Goal: Communication & Community: Participate in discussion

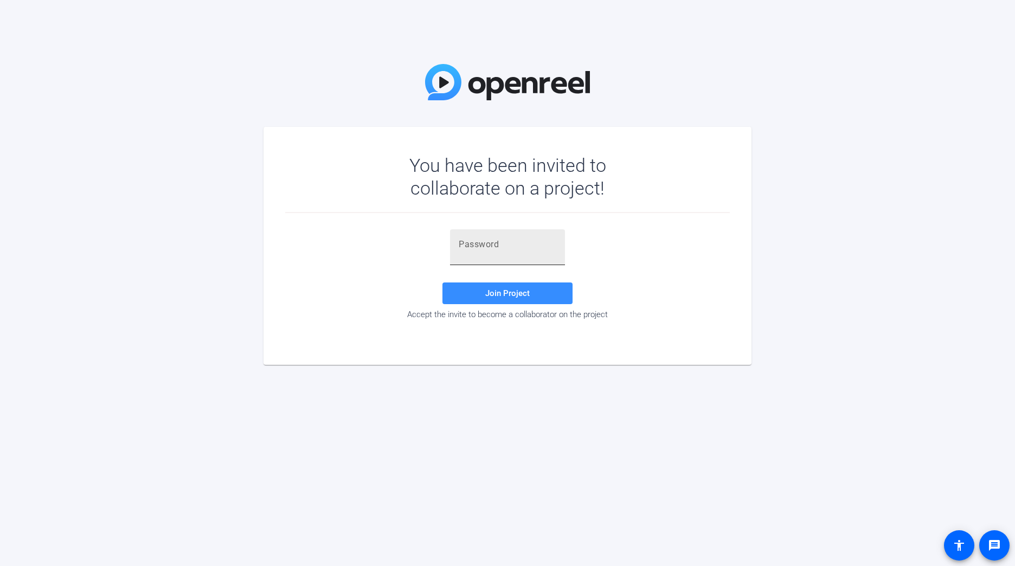
click at [534, 256] on div at bounding box center [508, 247] width 98 height 36
paste input "clm$20"
type input "clm$20"
click at [500, 293] on span "Join Project" at bounding box center [507, 293] width 44 height 10
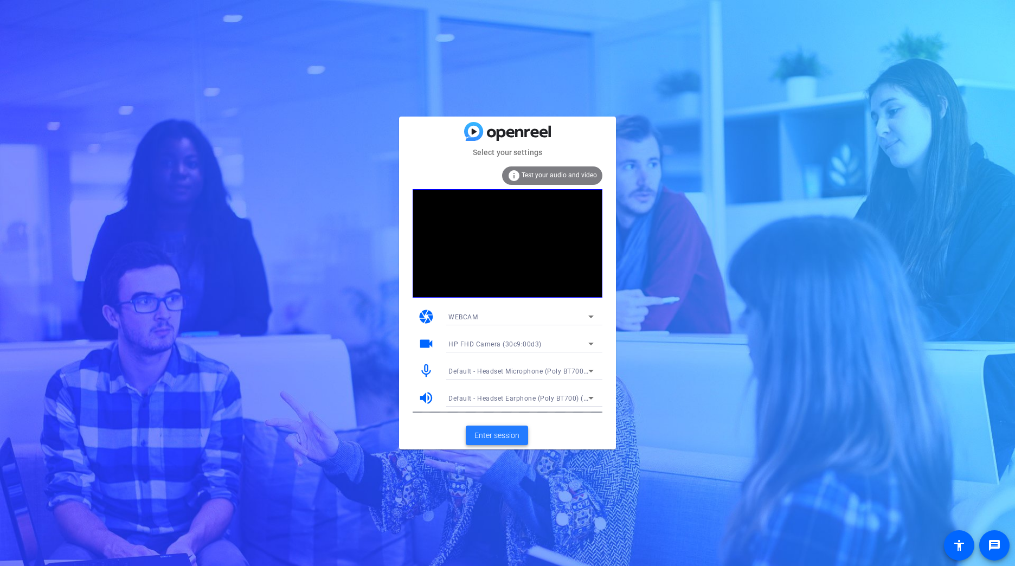
click at [516, 435] on span "Enter session" at bounding box center [496, 435] width 45 height 11
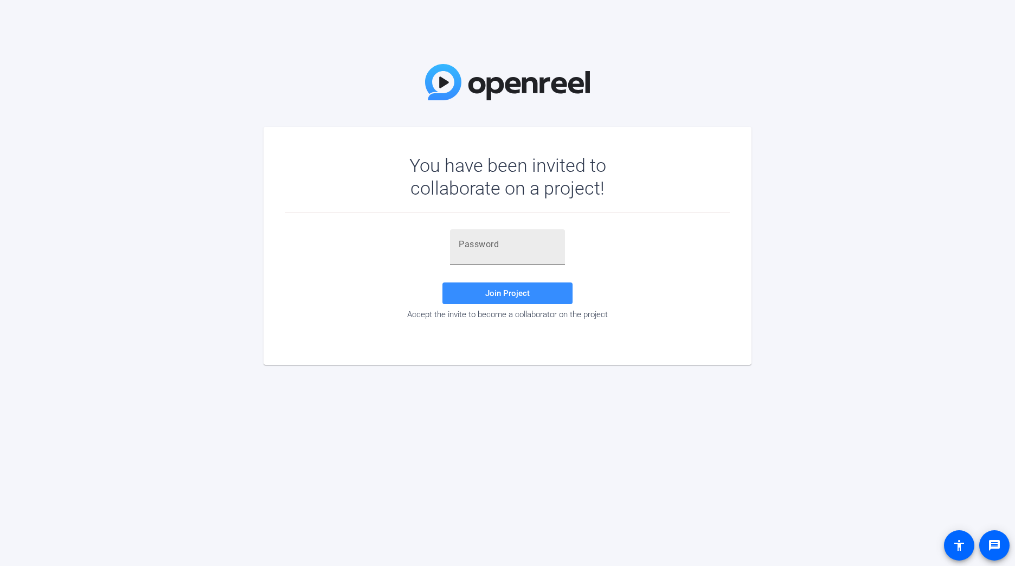
click at [521, 252] on div at bounding box center [508, 247] width 98 height 36
paste input "clm$20"
type input "clm$20"
click at [525, 289] on span "Join Project" at bounding box center [507, 293] width 44 height 10
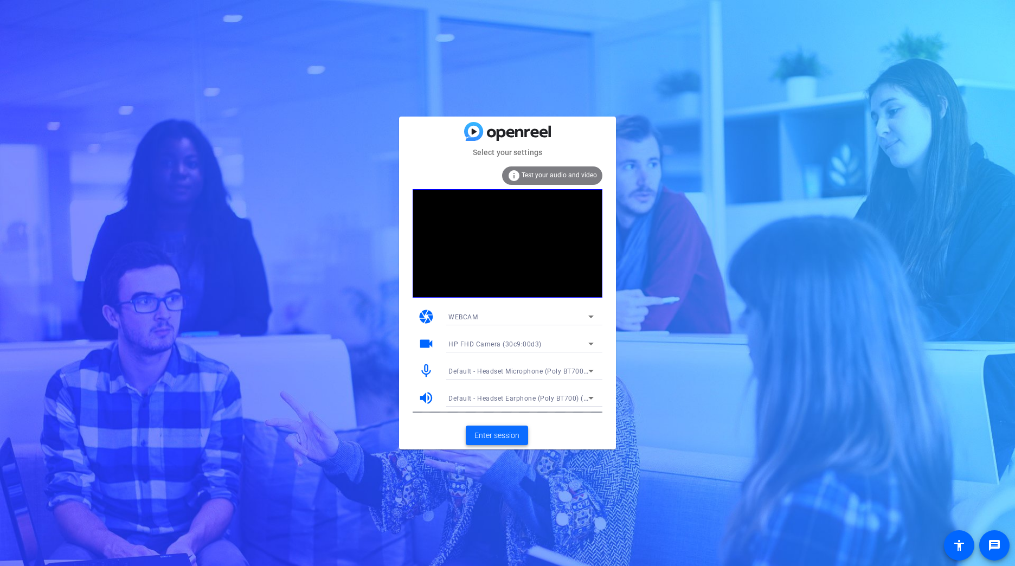
click at [510, 431] on span "Enter session" at bounding box center [496, 435] width 45 height 11
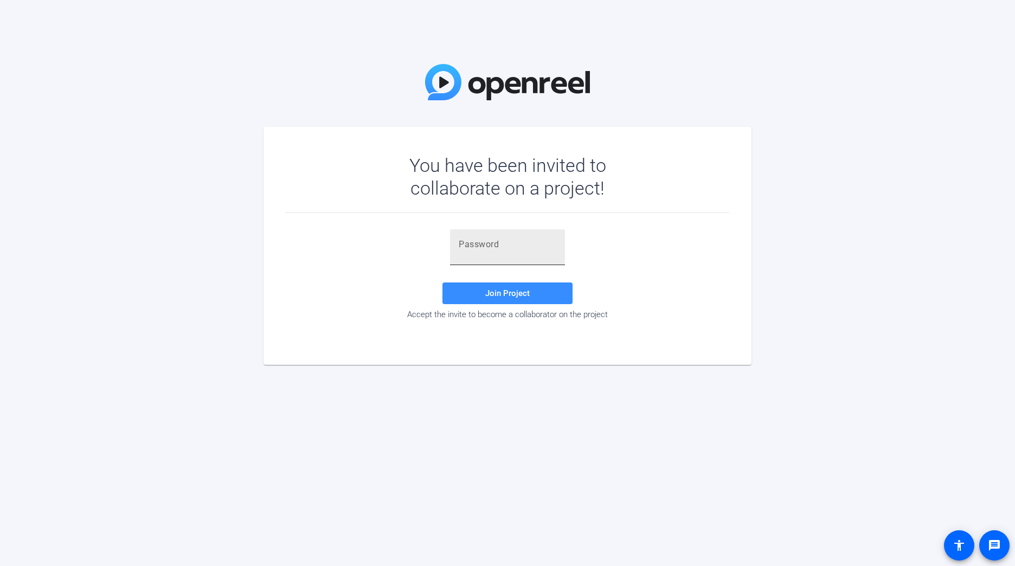
click at [497, 254] on div at bounding box center [508, 247] width 98 height 36
paste input "Ttjge{"
type input "Ttjge{"
click at [498, 291] on span "Join Project" at bounding box center [507, 293] width 44 height 10
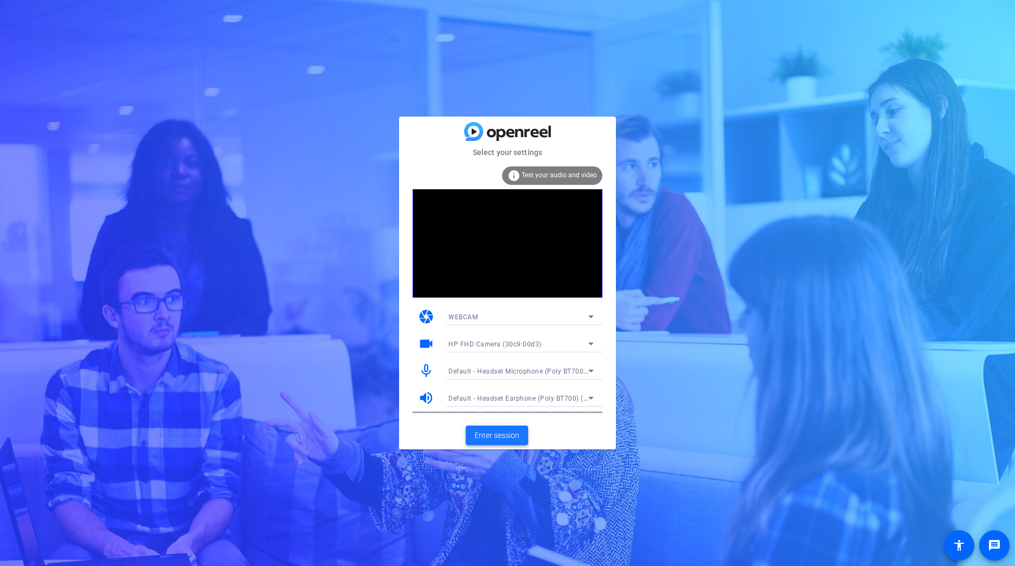
click at [494, 439] on span "Enter session" at bounding box center [496, 435] width 45 height 11
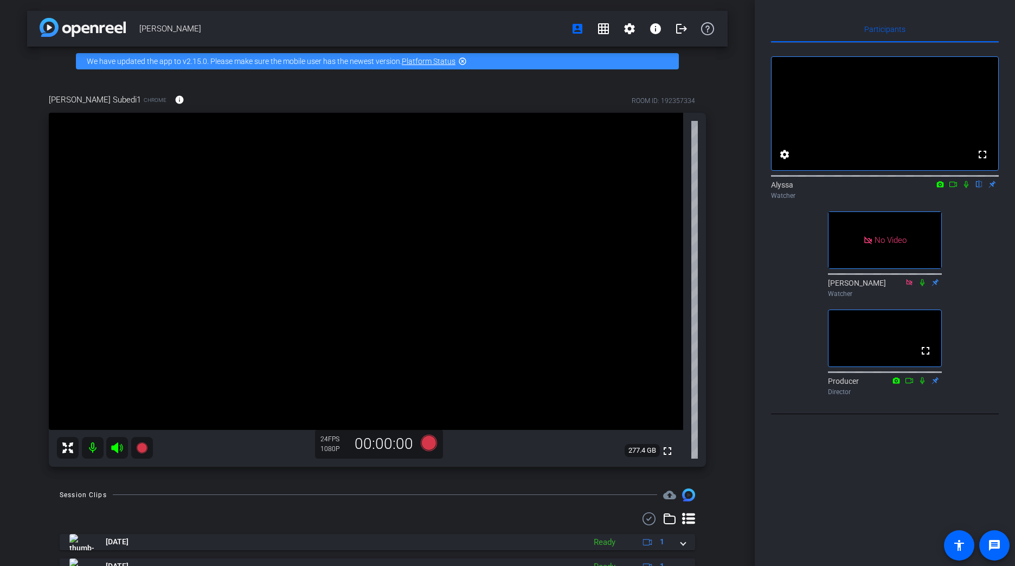
click at [968, 188] on icon at bounding box center [966, 185] width 9 height 8
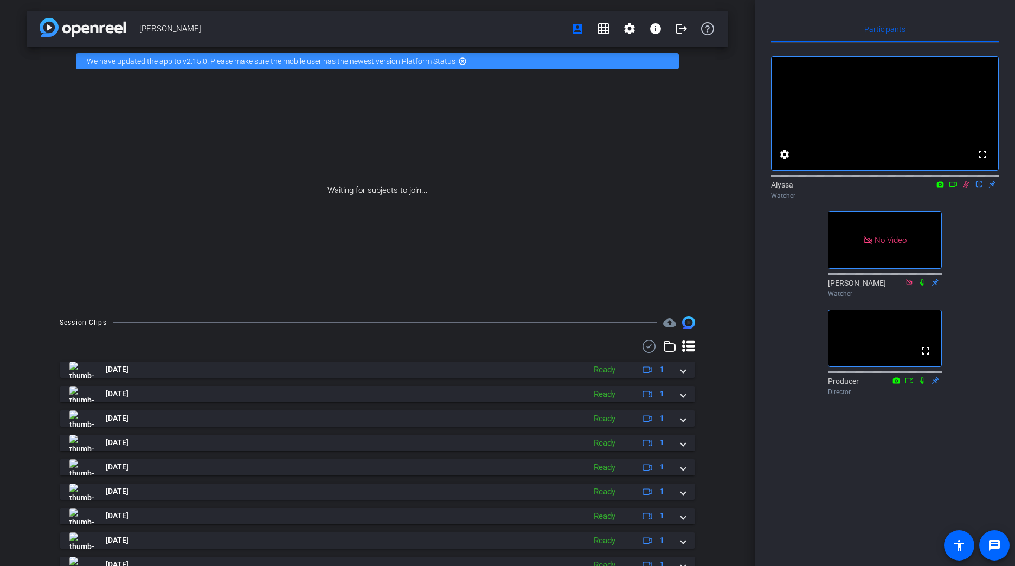
click at [964, 188] on icon at bounding box center [966, 185] width 9 height 8
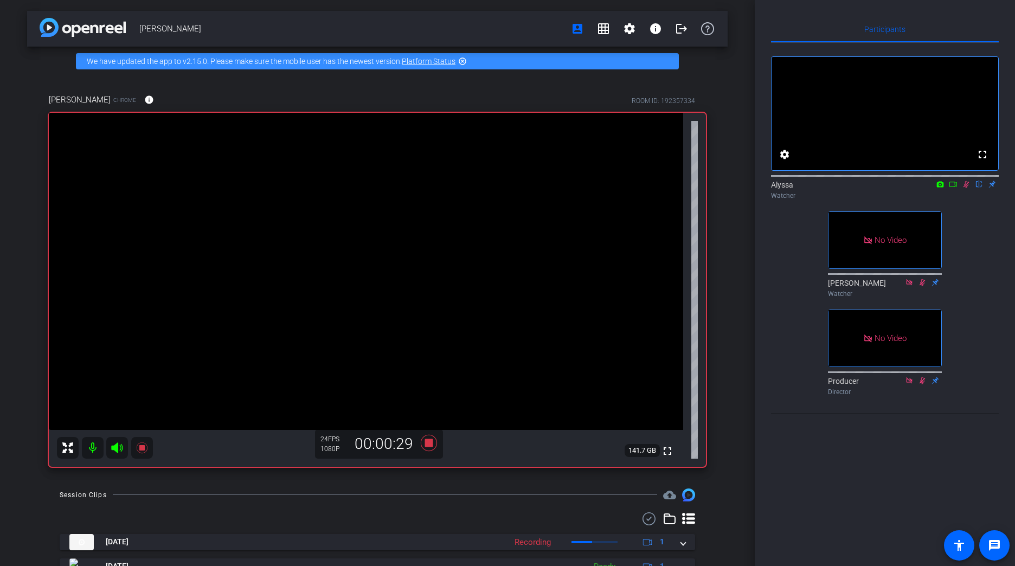
click at [951, 188] on icon at bounding box center [953, 185] width 9 height 8
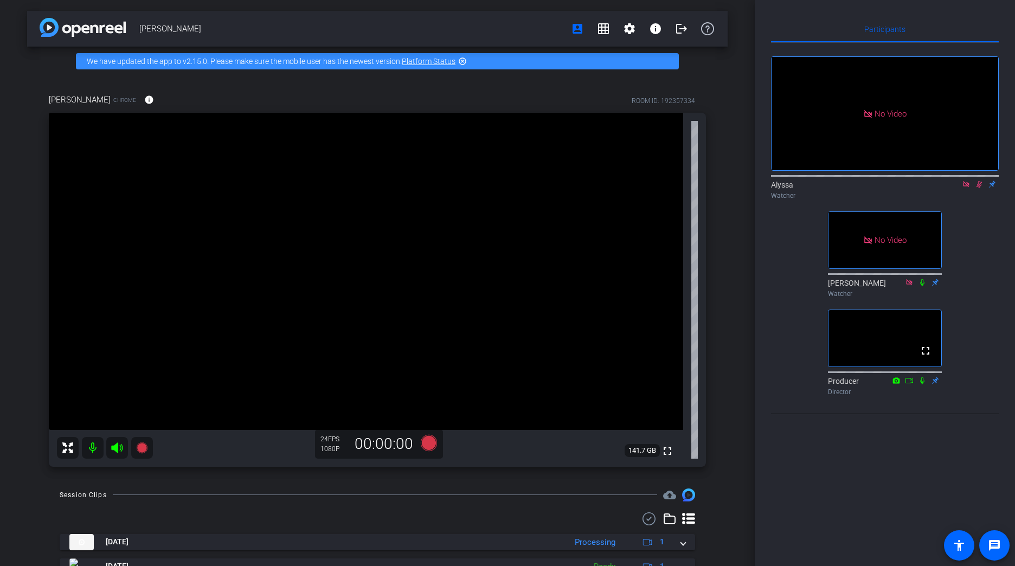
click at [980, 188] on icon at bounding box center [979, 184] width 6 height 7
click at [978, 189] on mat-icon at bounding box center [978, 184] width 13 height 10
click at [978, 188] on icon at bounding box center [979, 184] width 6 height 7
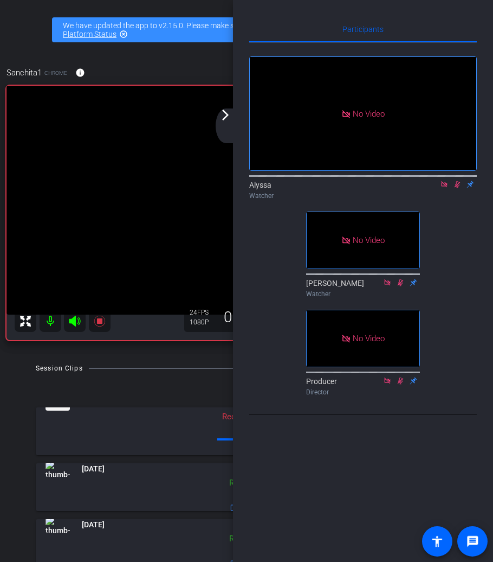
click at [226, 116] on mat-icon "arrow_forward_ios" at bounding box center [225, 114] width 13 height 13
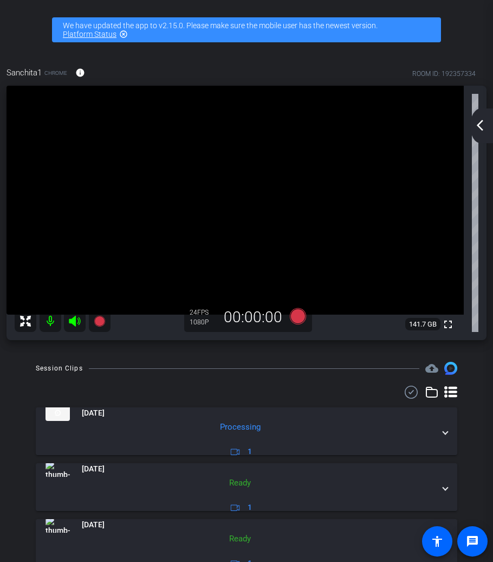
click at [468, 5] on div "[PERSON_NAME] account_box grid_on settings info logout We have updated the app …" at bounding box center [246, 281] width 493 height 562
click at [478, 126] on mat-icon "arrow_back_ios_new" at bounding box center [480, 125] width 13 height 13
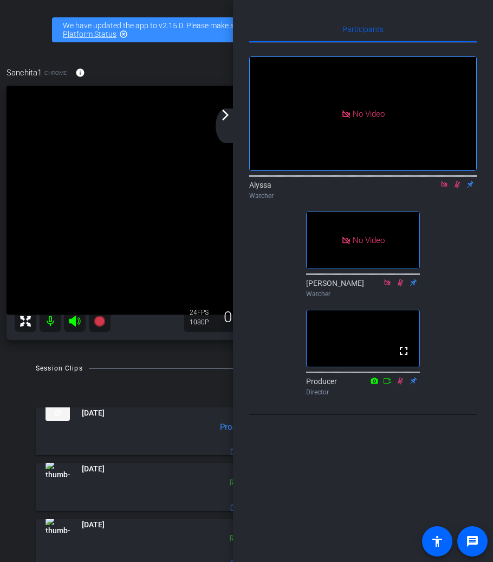
click at [458, 188] on icon at bounding box center [457, 185] width 9 height 8
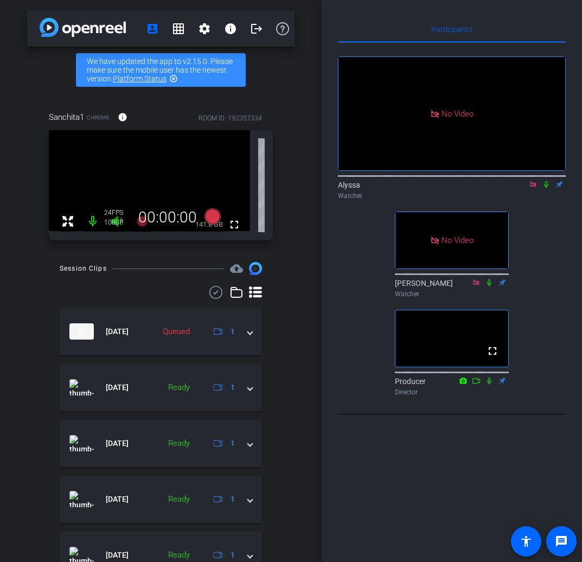
click at [545, 201] on div "Watcher" at bounding box center [452, 196] width 228 height 10
click at [545, 188] on icon at bounding box center [546, 184] width 4 height 7
click at [546, 188] on icon at bounding box center [546, 185] width 9 height 8
click at [544, 188] on icon at bounding box center [546, 185] width 9 height 8
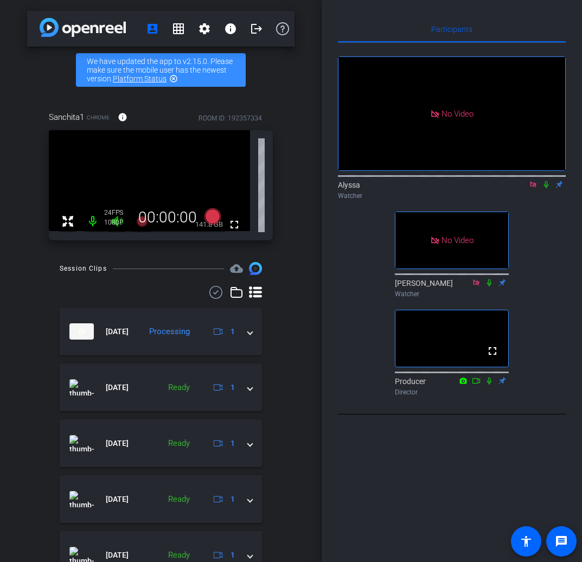
click at [544, 188] on icon at bounding box center [546, 185] width 9 height 8
drag, startPoint x: 544, startPoint y: 197, endPoint x: 542, endPoint y: 221, distance: 24.5
click at [542, 221] on div "No Video Alyssa Watcher No Video [PERSON_NAME] Watcher fullscreen Producer Dire…" at bounding box center [452, 221] width 228 height 357
click at [544, 189] on mat-icon at bounding box center [545, 184] width 13 height 10
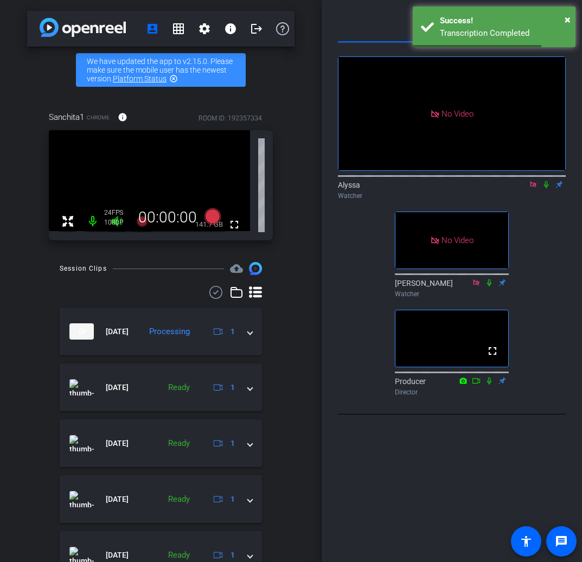
click at [544, 189] on mat-icon at bounding box center [545, 184] width 13 height 10
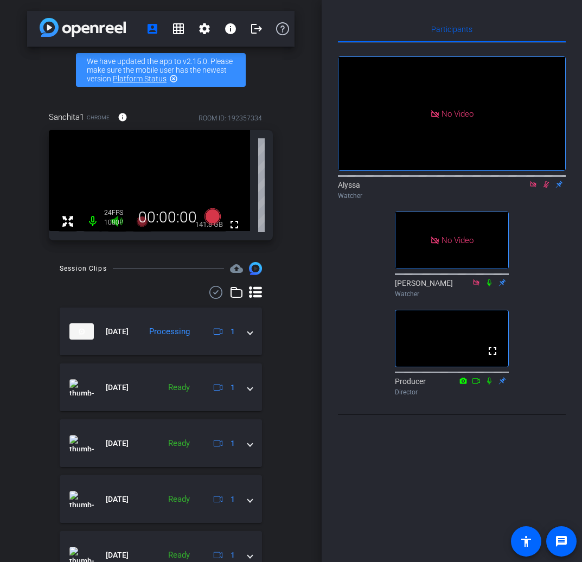
click at [547, 188] on icon at bounding box center [546, 185] width 9 height 8
click at [543, 188] on icon at bounding box center [546, 185] width 9 height 8
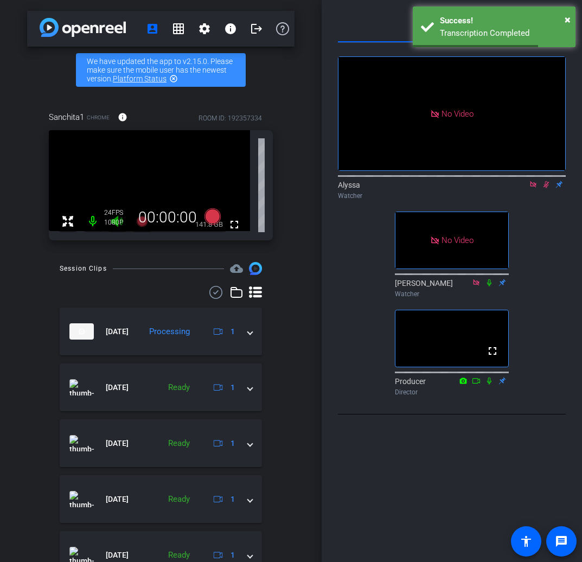
click at [543, 188] on icon at bounding box center [546, 185] width 9 height 8
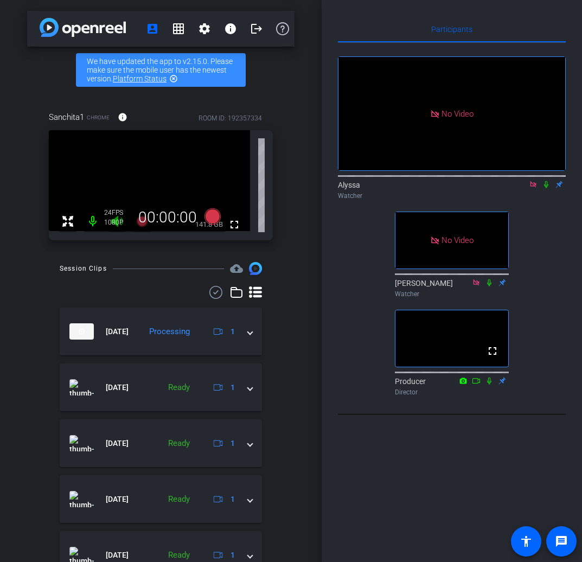
click at [543, 188] on icon at bounding box center [546, 185] width 9 height 8
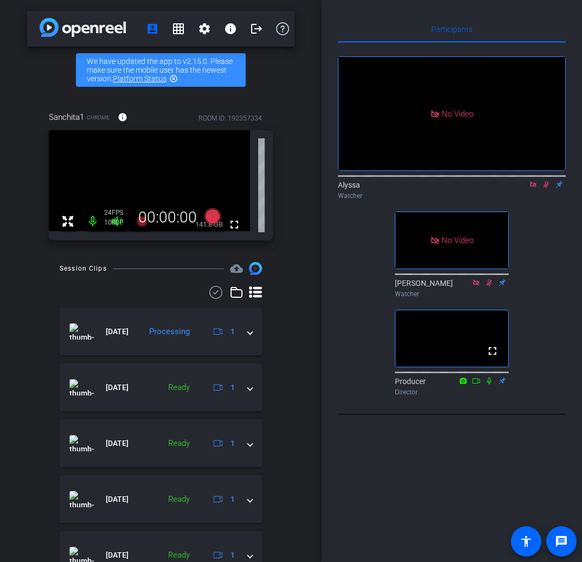
click at [543, 188] on icon at bounding box center [546, 185] width 9 height 8
click at [545, 188] on icon at bounding box center [546, 185] width 9 height 8
click at [547, 188] on icon at bounding box center [546, 185] width 9 height 8
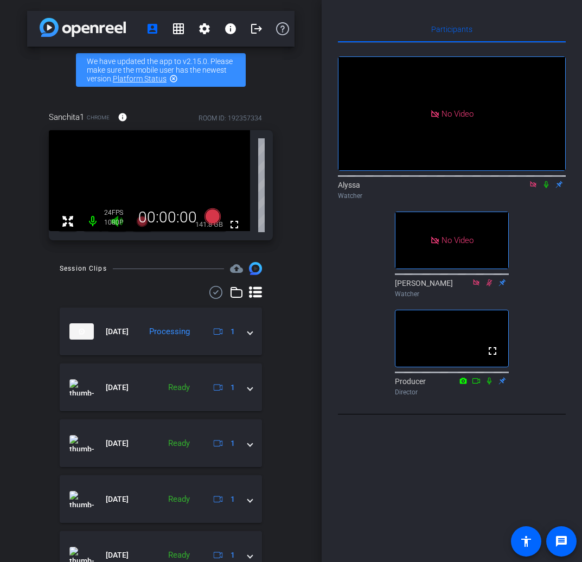
click at [547, 188] on icon at bounding box center [546, 185] width 9 height 8
click at [546, 188] on icon at bounding box center [546, 185] width 9 height 8
click at [546, 188] on icon at bounding box center [546, 184] width 6 height 7
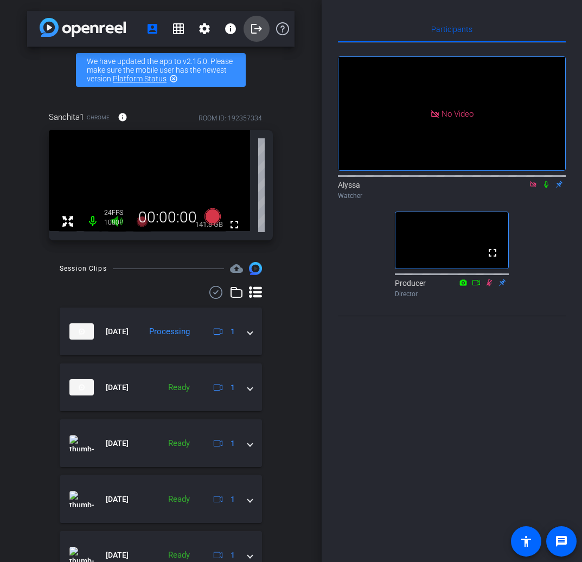
click at [259, 28] on mat-icon "logout" at bounding box center [256, 28] width 13 height 13
